Goal: Task Accomplishment & Management: Manage account settings

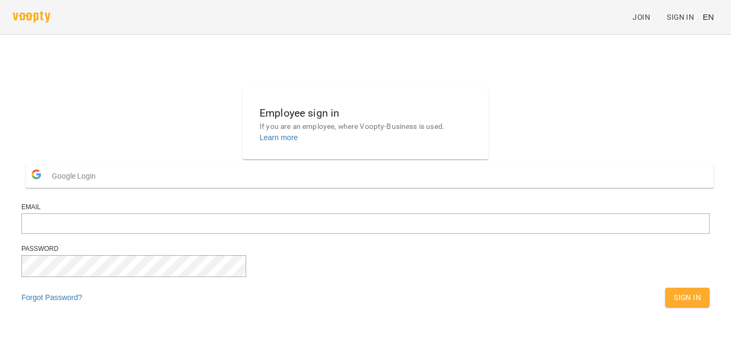
click at [101, 187] on span "Google Login" at bounding box center [76, 175] width 49 height 21
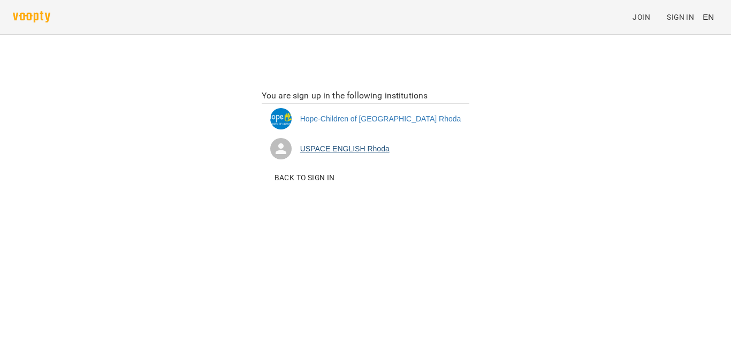
click at [377, 149] on li "USPACE ENGLISH Rhoda" at bounding box center [366, 149] width 208 height 30
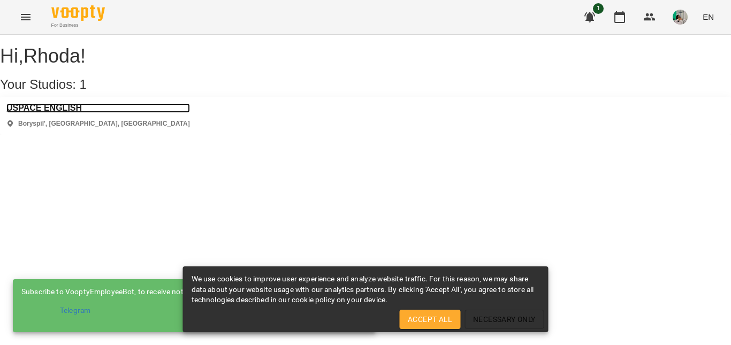
click at [62, 113] on h3 "USPACE ENGLISH" at bounding box center [98, 108] width 184 height 10
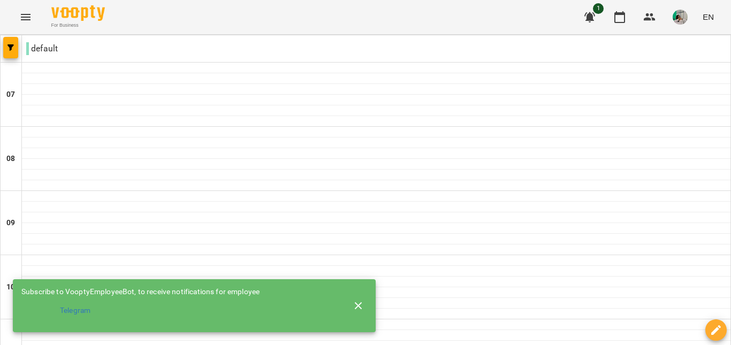
scroll to position [248, 0]
click at [366, 307] on button "button" at bounding box center [359, 306] width 26 height 26
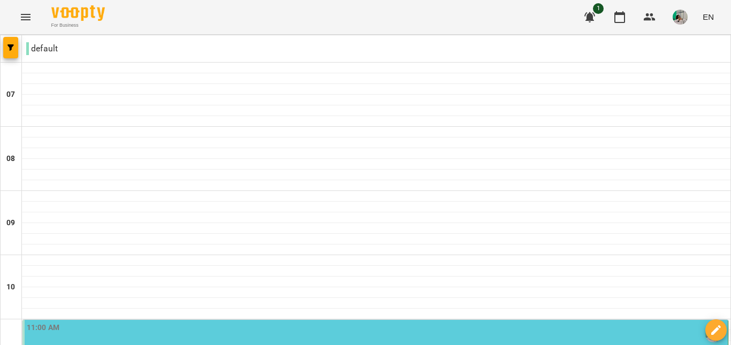
scroll to position [219, 0]
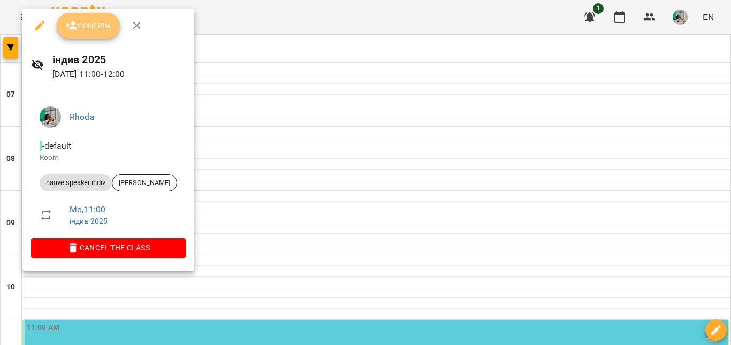
click at [102, 27] on span "Confirm" at bounding box center [88, 25] width 46 height 13
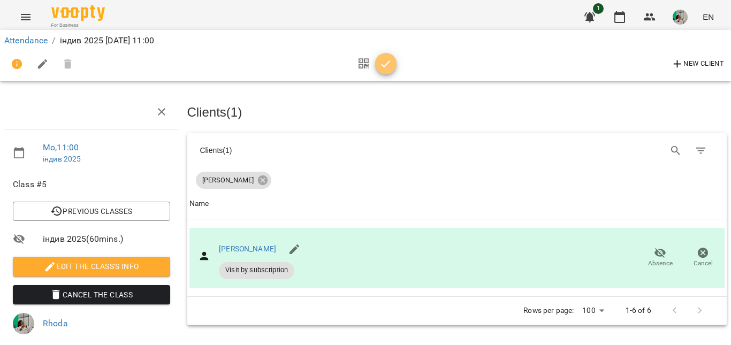
click at [388, 69] on icon "button" at bounding box center [386, 64] width 13 height 13
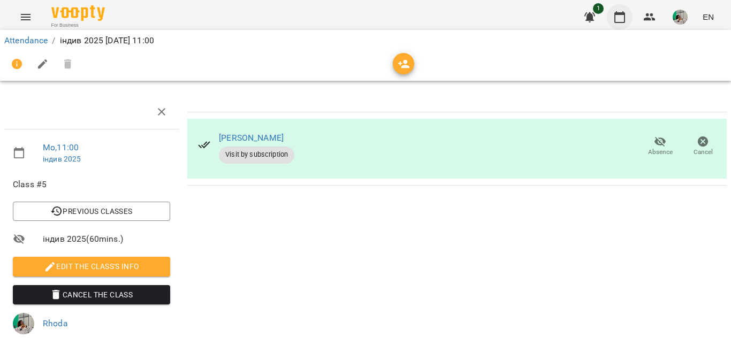
click at [629, 19] on button "button" at bounding box center [620, 17] width 26 height 26
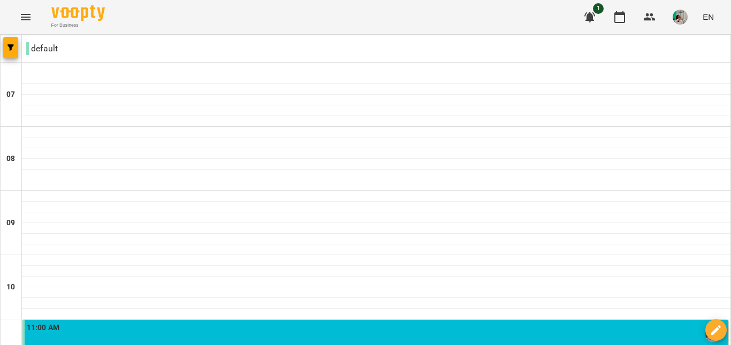
scroll to position [752, 0]
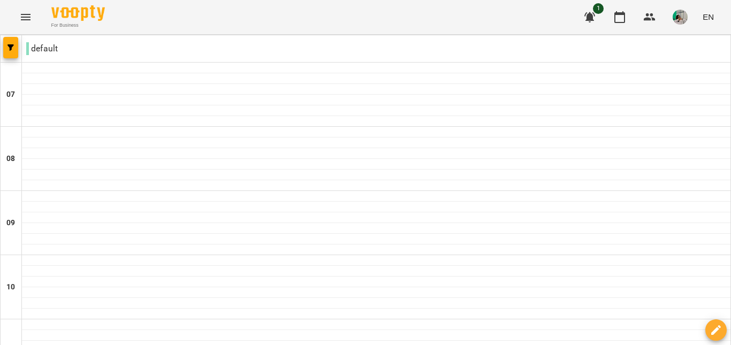
click at [631, 19] on button "button" at bounding box center [620, 17] width 26 height 26
click at [670, 18] on button "button" at bounding box center [681, 17] width 28 height 28
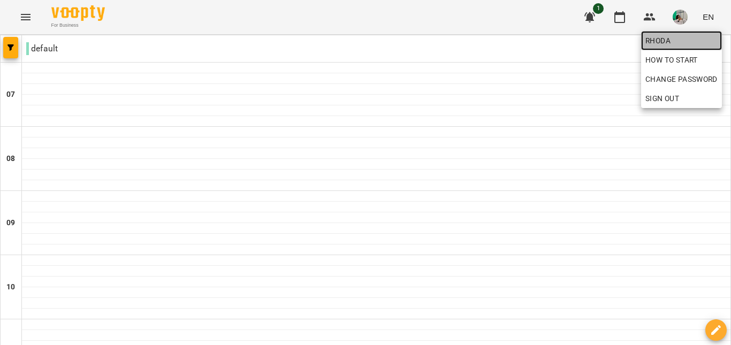
click at [665, 41] on span "Rhoda" at bounding box center [682, 40] width 72 height 13
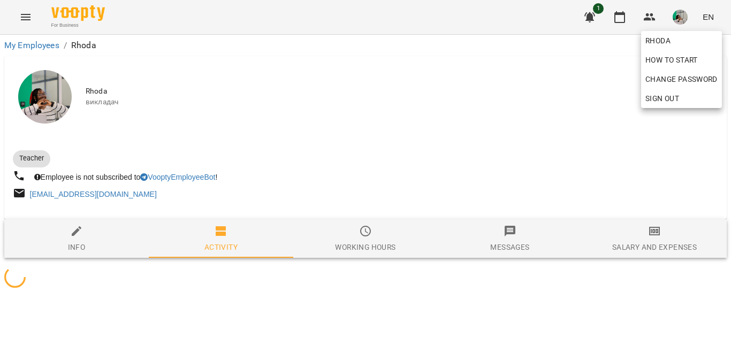
click at [596, 102] on div at bounding box center [365, 172] width 731 height 345
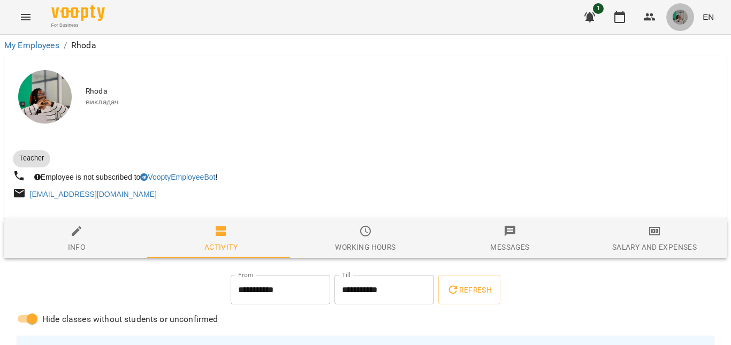
click at [681, 20] on img "button" at bounding box center [680, 17] width 15 height 15
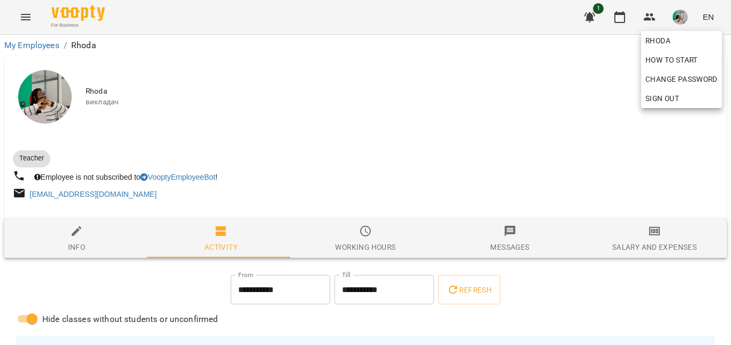
click at [668, 104] on span "Sign Out" at bounding box center [663, 98] width 34 height 13
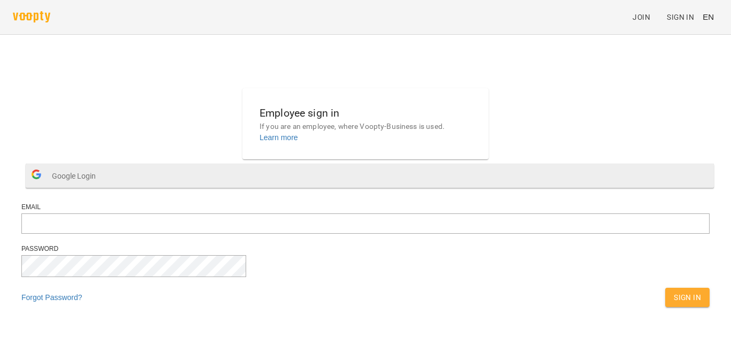
click at [101, 187] on span "Google Login" at bounding box center [76, 175] width 49 height 21
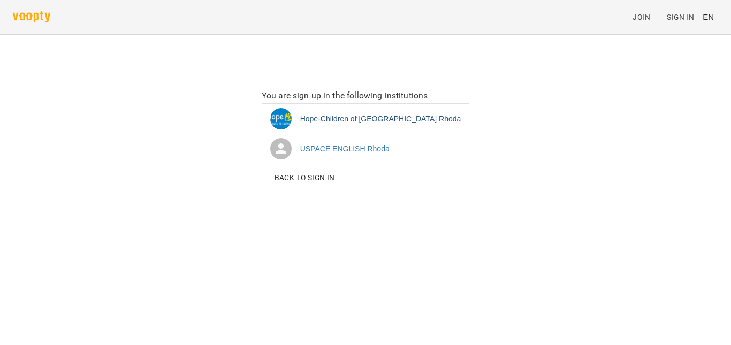
click at [384, 123] on li "Hope-Children of Ukraine [PERSON_NAME]" at bounding box center [366, 119] width 208 height 30
